Goal: Transaction & Acquisition: Subscribe to service/newsletter

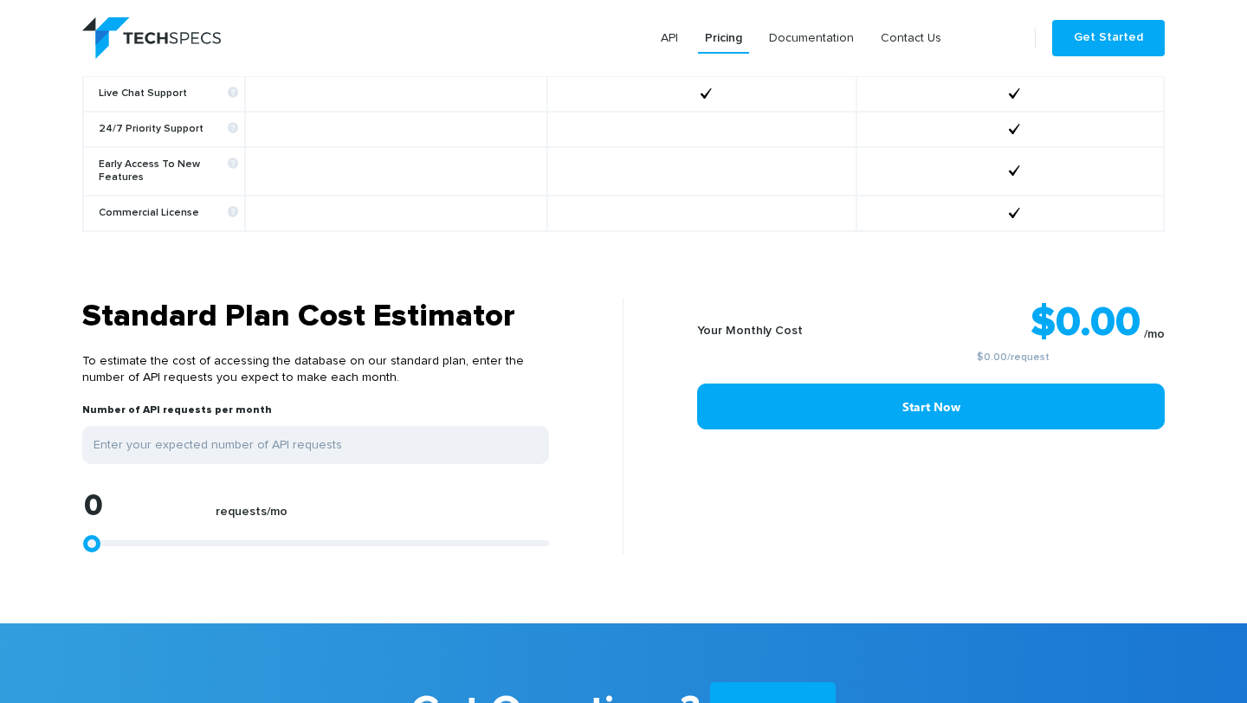
scroll to position [1245, 0]
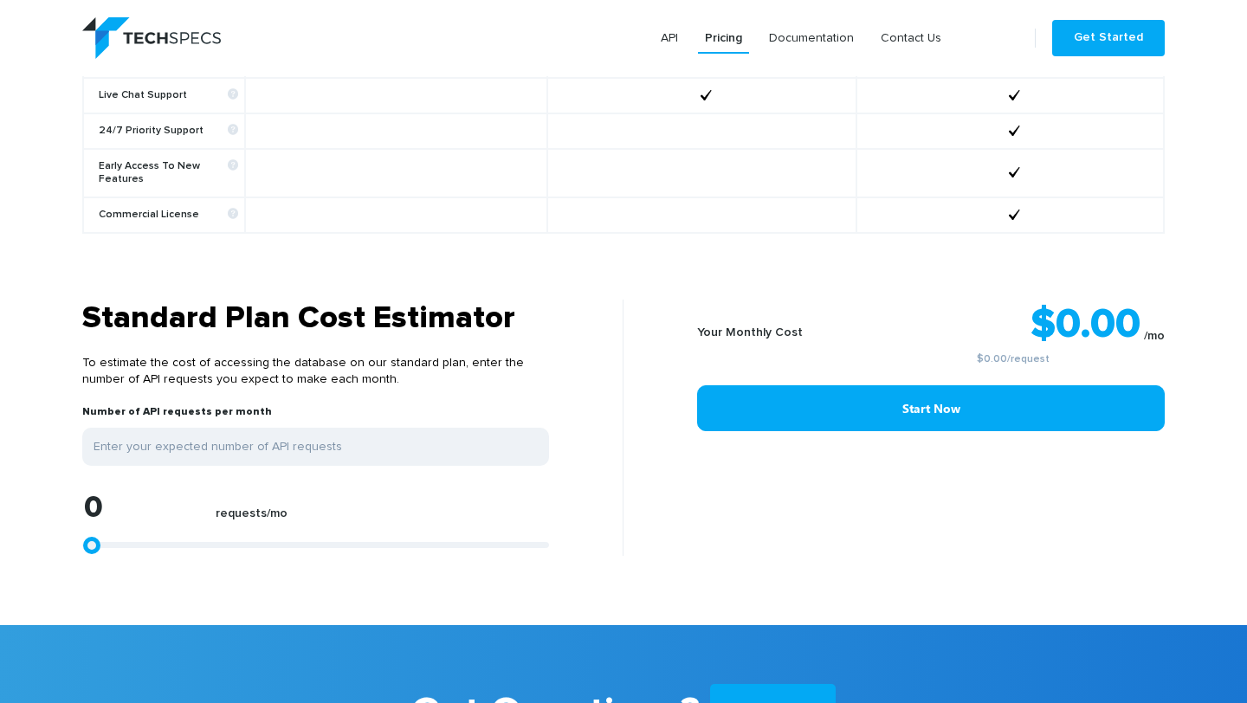
click at [779, 326] on b "Your Monthly Cost" at bounding box center [750, 332] width 106 height 12
click at [752, 326] on b "Your Monthly Cost" at bounding box center [750, 332] width 106 height 12
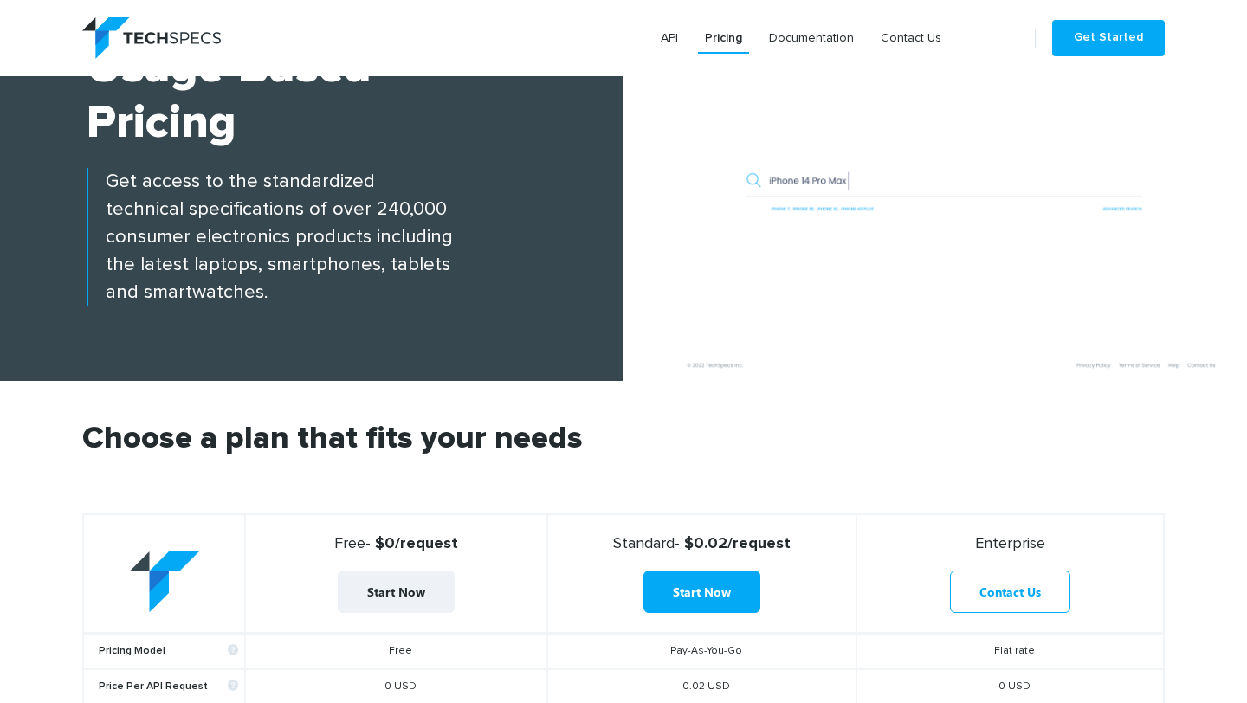
scroll to position [0, 0]
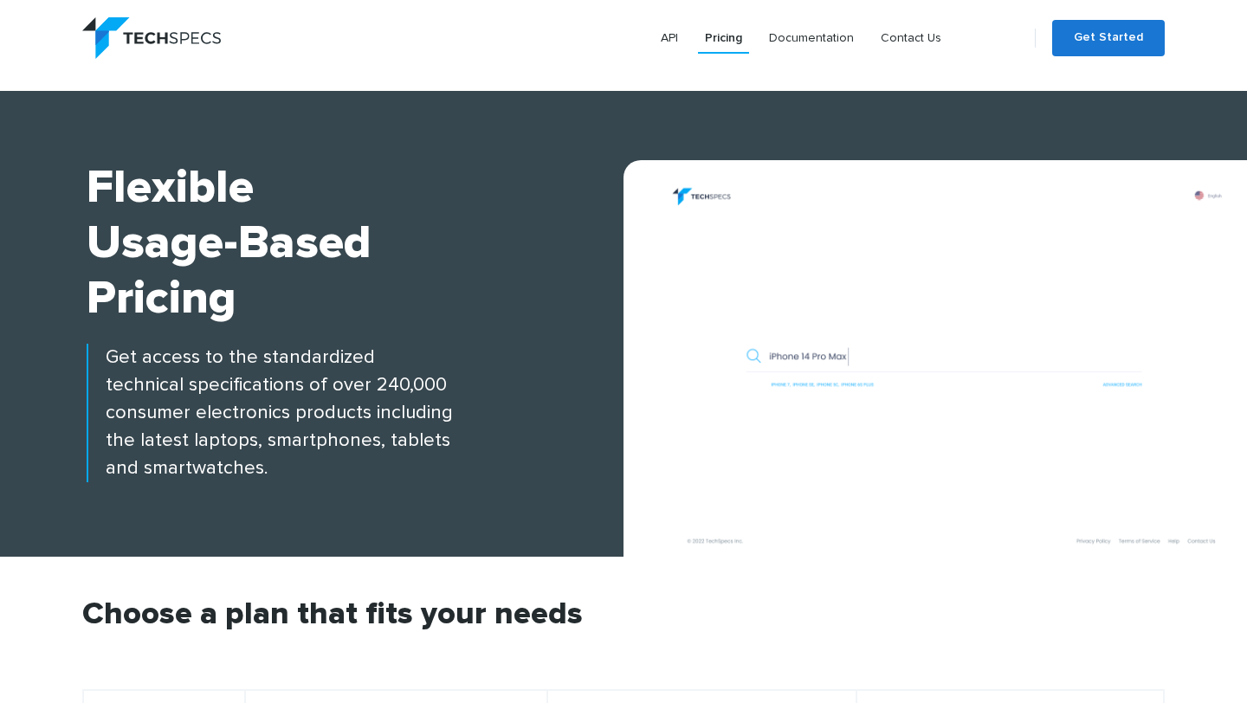
click at [1109, 42] on link "Get Started" at bounding box center [1108, 38] width 113 height 36
